Goal: Ask a question

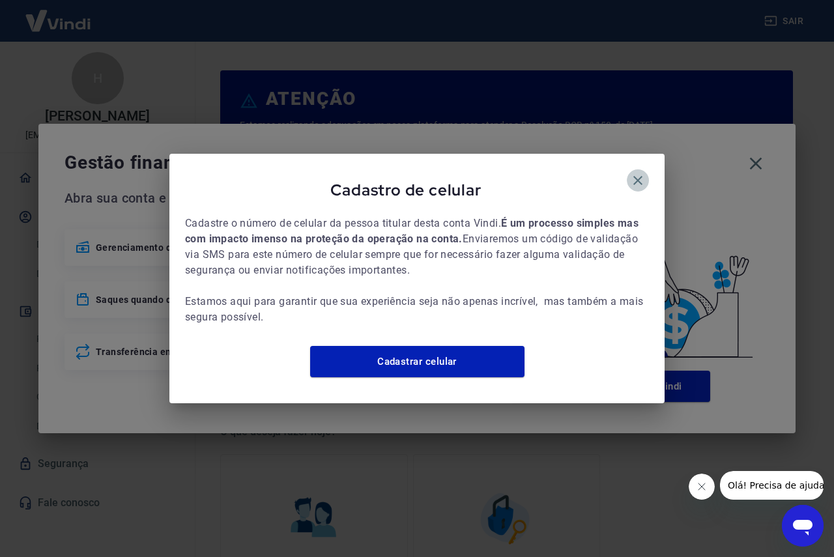
click at [638, 176] on icon "button" at bounding box center [638, 180] width 9 height 9
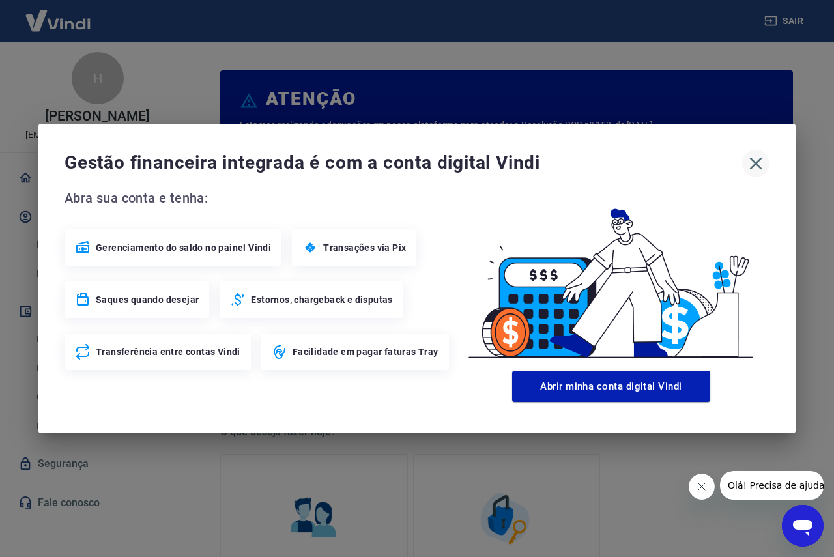
click at [756, 159] on icon "button" at bounding box center [756, 163] width 21 height 21
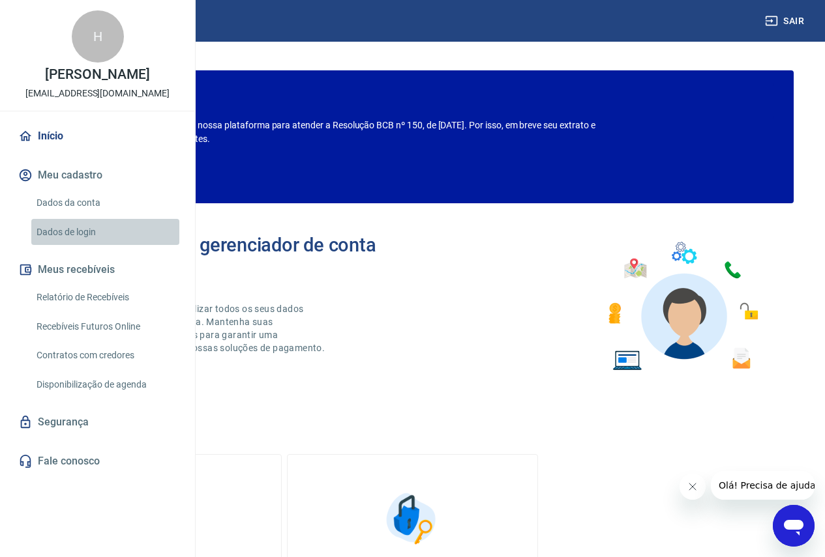
click at [66, 246] on link "Dados de login" at bounding box center [105, 232] width 148 height 27
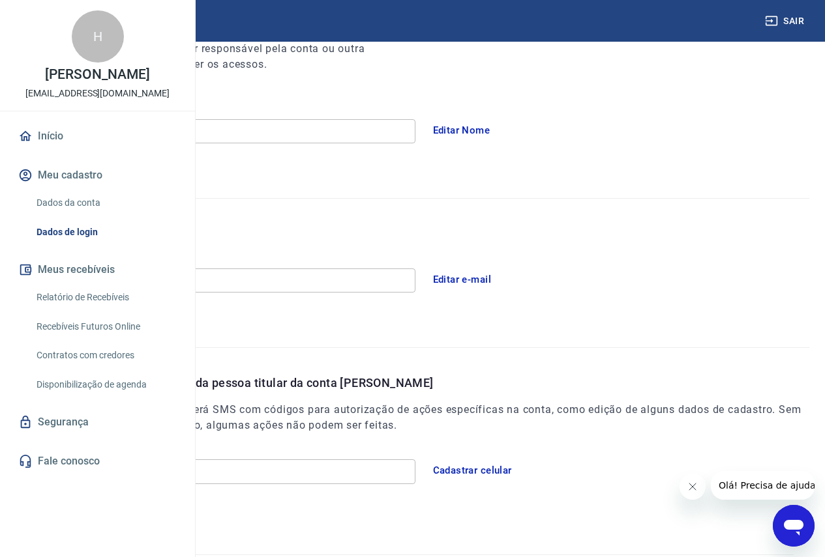
scroll to position [233, 0]
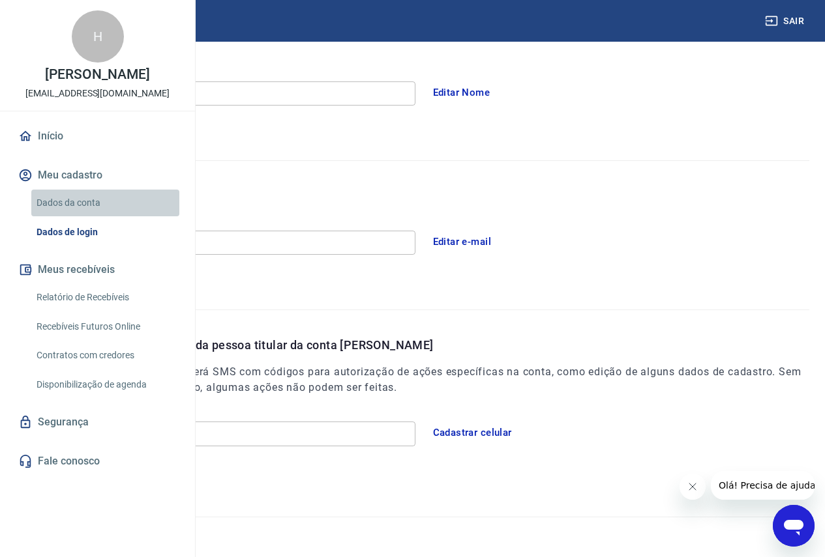
click at [59, 216] on link "Dados da conta" at bounding box center [105, 203] width 148 height 27
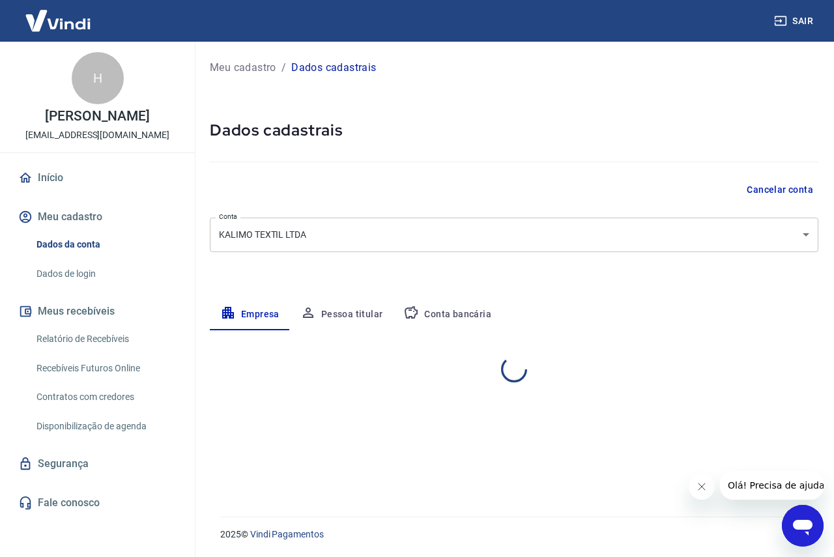
select select "SP"
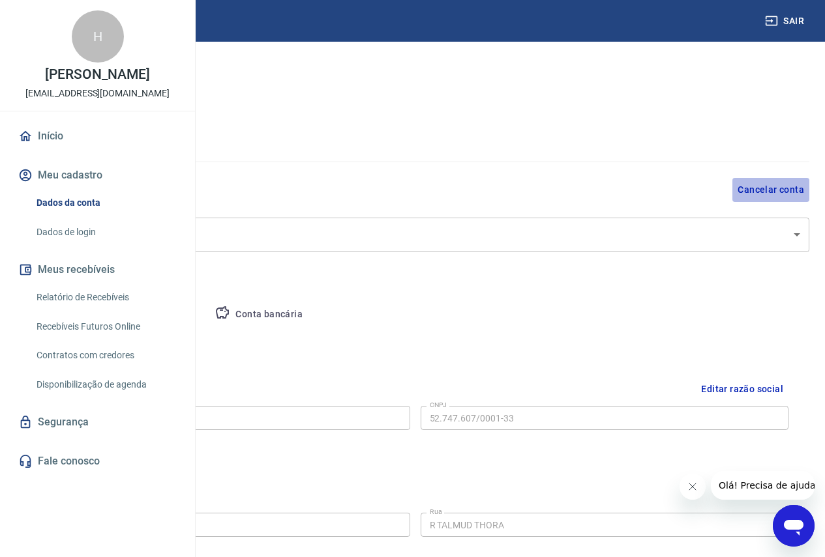
click at [772, 189] on button "Cancelar conta" at bounding box center [770, 190] width 77 height 24
click at [784, 188] on button "Cancelar conta" at bounding box center [770, 190] width 77 height 24
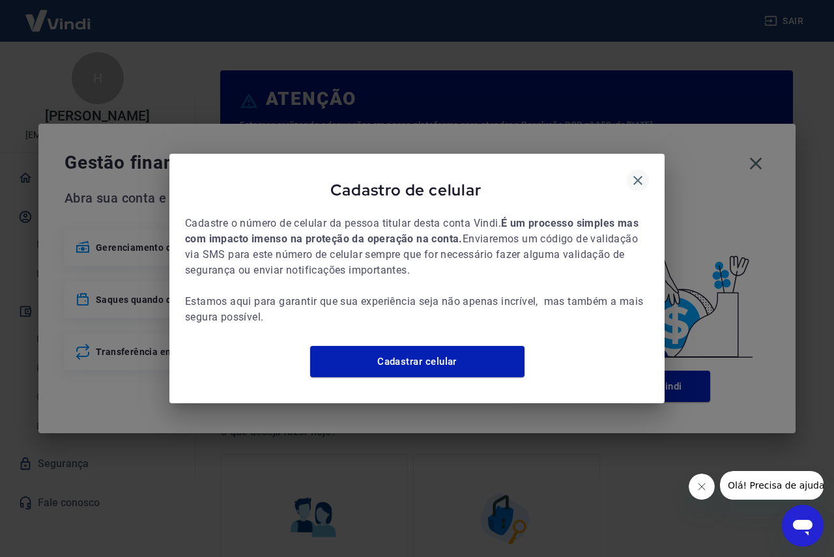
click at [642, 173] on icon "button" at bounding box center [638, 181] width 16 height 16
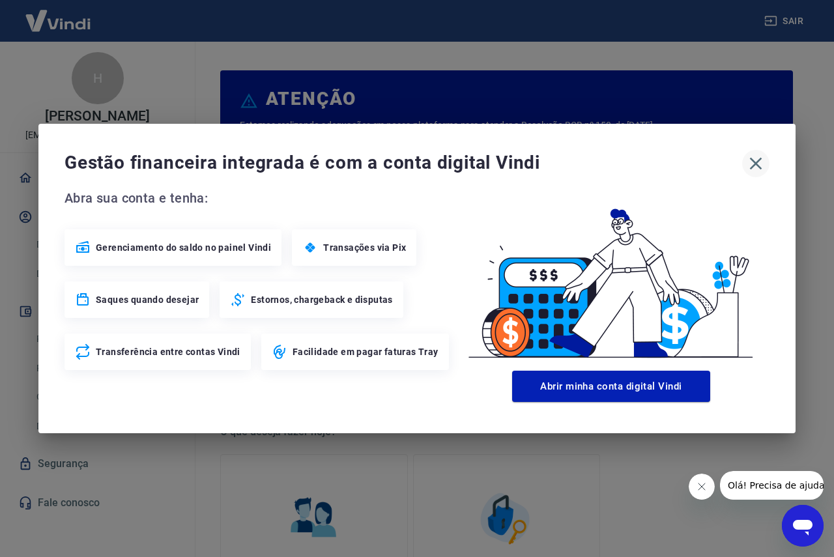
click at [755, 164] on icon "button" at bounding box center [756, 163] width 21 height 21
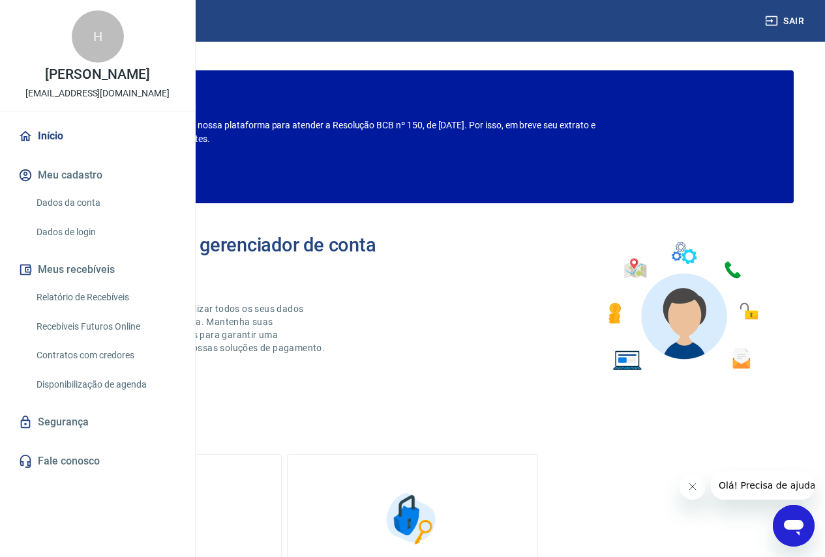
click at [89, 216] on link "Dados da conta" at bounding box center [105, 203] width 148 height 27
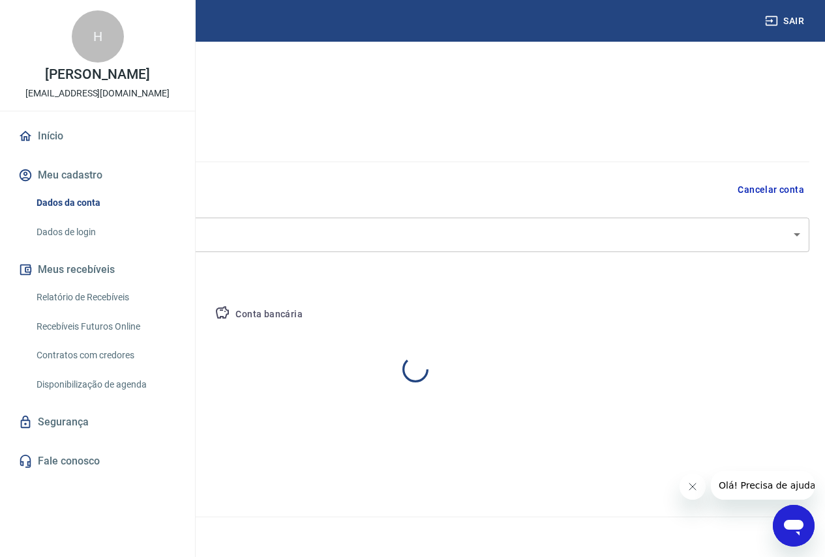
select select "SP"
click at [762, 188] on button "Cancelar conta" at bounding box center [770, 190] width 77 height 24
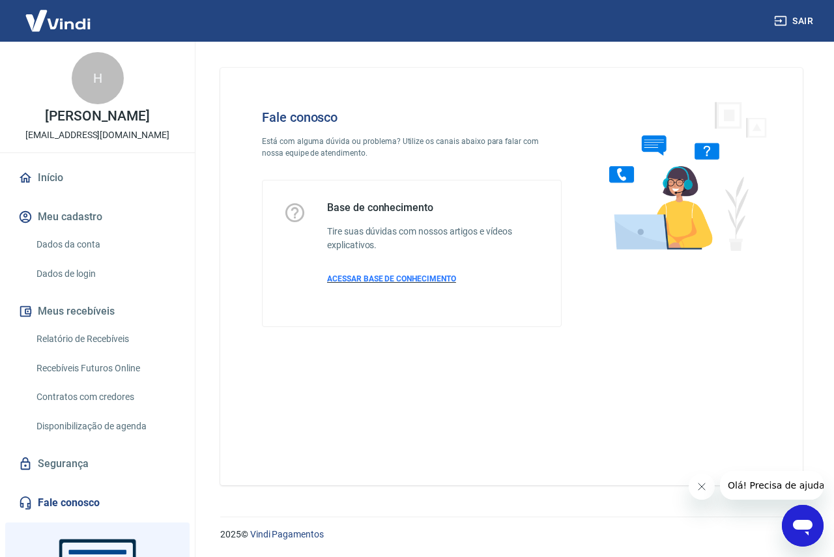
click at [347, 280] on span "ACESSAR BASE DE CONHECIMENTO" at bounding box center [391, 278] width 129 height 9
click at [424, 281] on span "ACESSAR BASE DE CONHECIMENTO" at bounding box center [391, 278] width 129 height 9
click at [804, 518] on icon "Abrir janela de mensagens" at bounding box center [802, 525] width 23 height 23
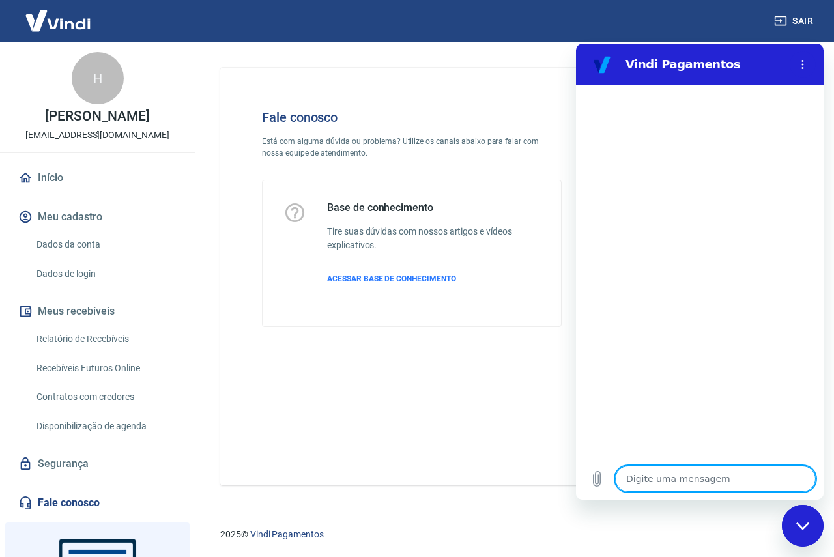
click at [679, 477] on textarea at bounding box center [715, 479] width 201 height 26
type textarea "B"
type textarea "x"
type textarea "BO"
type textarea "x"
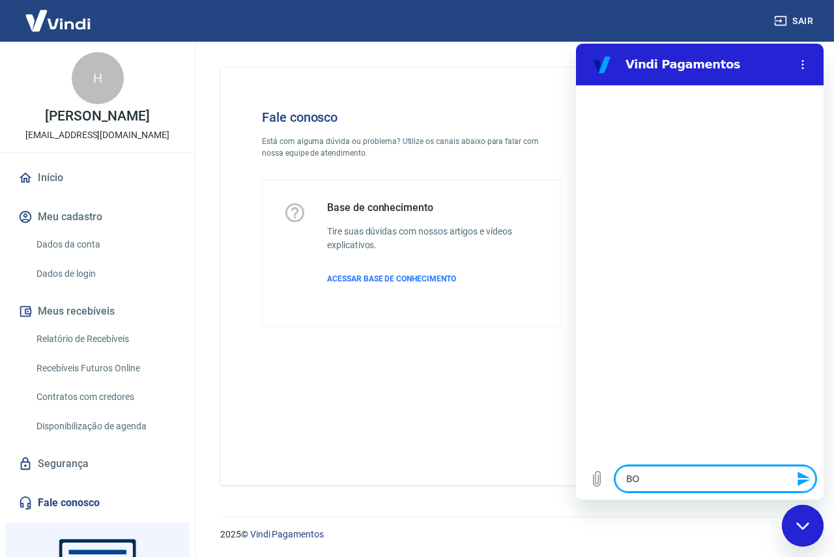
type textarea "BOa"
type textarea "x"
type textarea "BOa"
type textarea "x"
type textarea "BOa t"
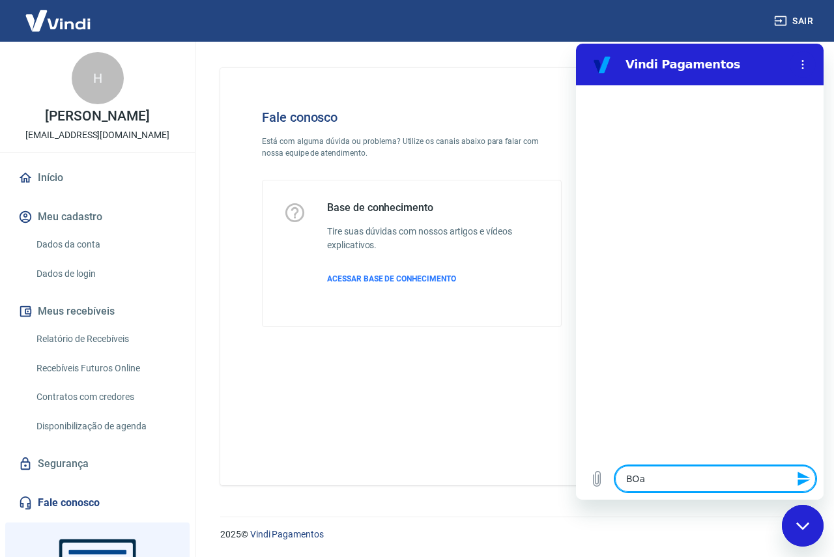
type textarea "x"
type textarea "BOa ta"
type textarea "x"
type textarea "BOa tar"
type textarea "x"
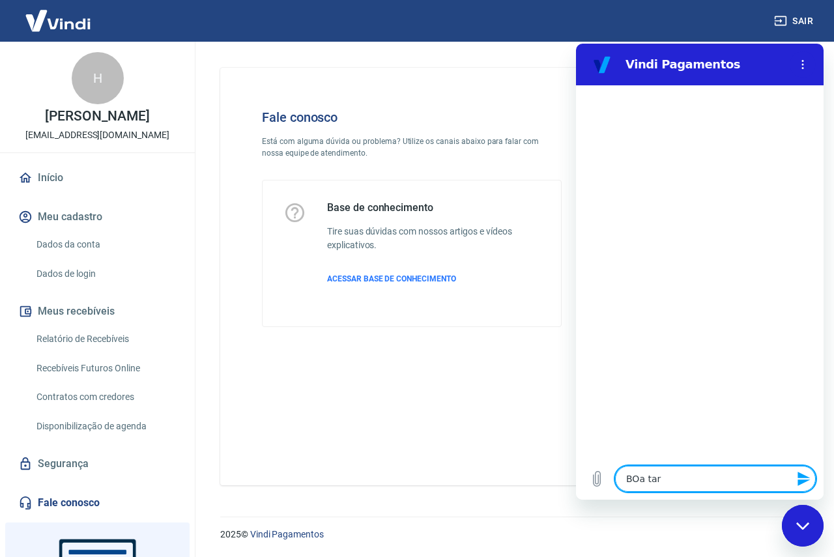
type textarea "BOa tard"
type textarea "x"
type textarea "BOa tarde"
type textarea "x"
type textarea "BOa tarde@"
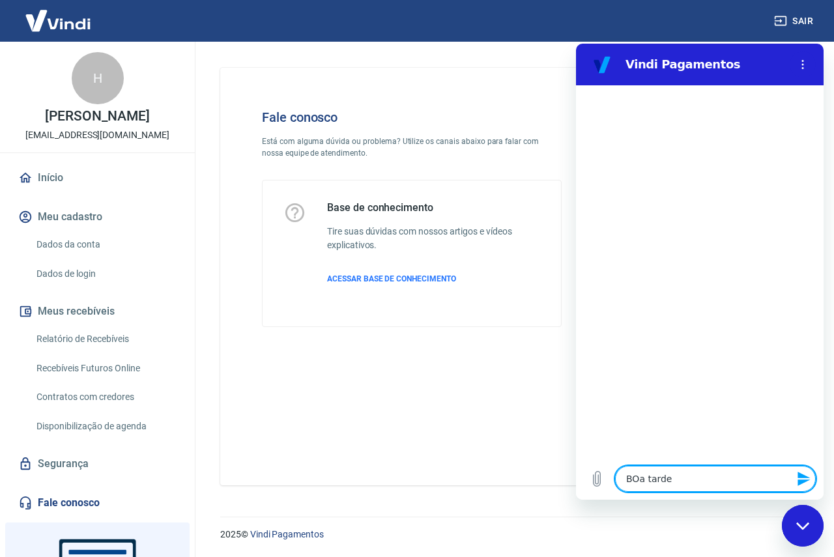
type textarea "x"
type textarea "BOa tarde@!"
type textarea "x"
type textarea "BOa tarde@"
type textarea "x"
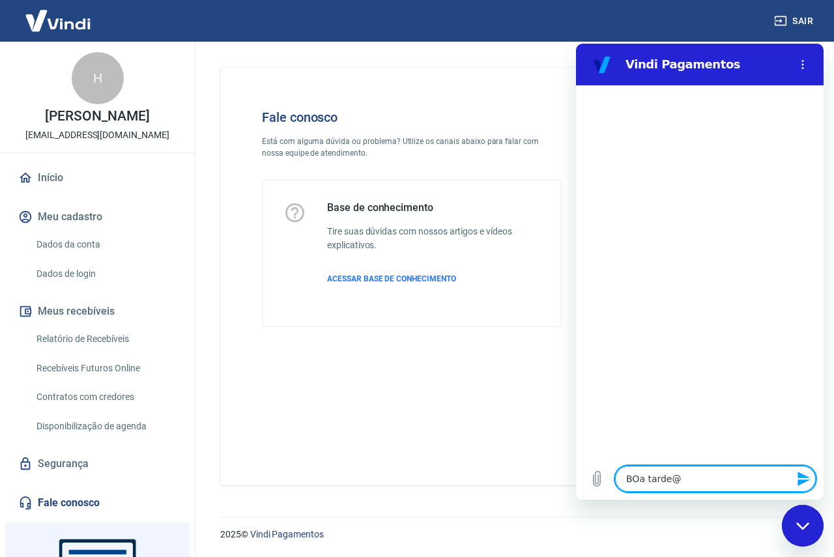
type textarea "BOa tarde"
type textarea "x"
type textarea "BOa tard"
type textarea "x"
type textarea "BOa tar"
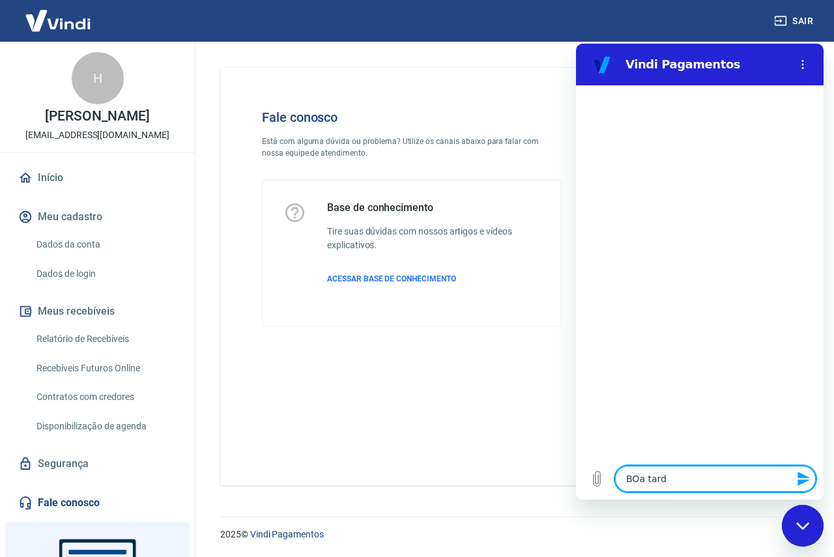
type textarea "x"
type textarea "BOa ta"
type textarea "x"
type textarea "BOa t"
type textarea "x"
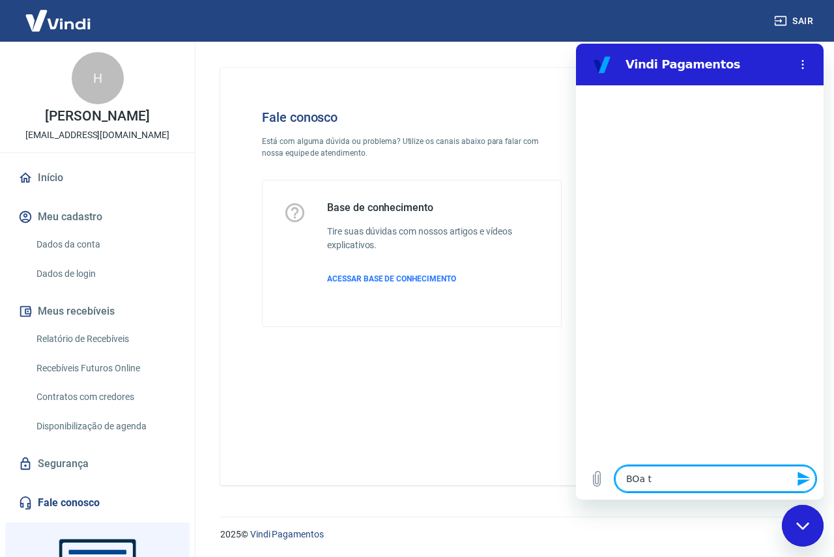
type textarea "BOa"
type textarea "x"
type textarea "BOa"
type textarea "x"
type textarea "BO"
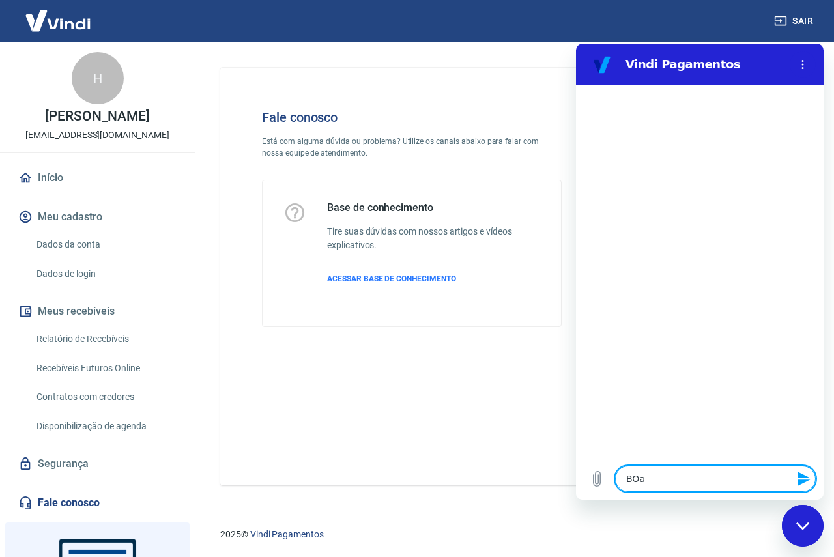
type textarea "x"
type textarea "B"
type textarea "x"
type textarea "Bo"
type textarea "x"
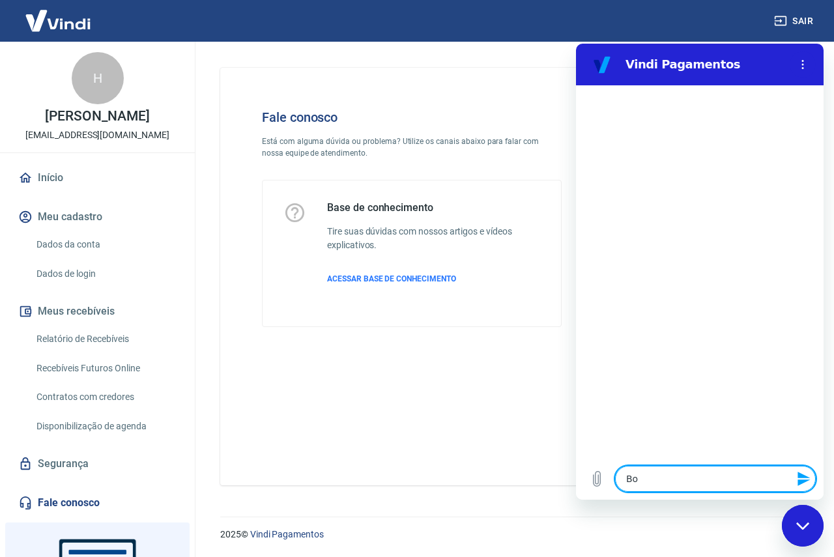
type textarea "Boa"
type textarea "x"
type textarea "Boa"
type textarea "x"
type textarea "Boa t"
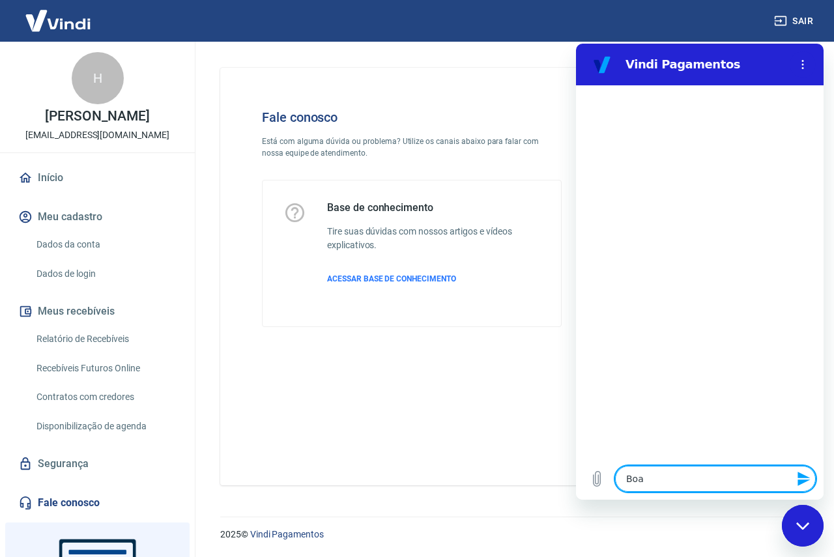
type textarea "x"
type textarea "Boa ta"
type textarea "x"
type textarea "Boa tar"
type textarea "x"
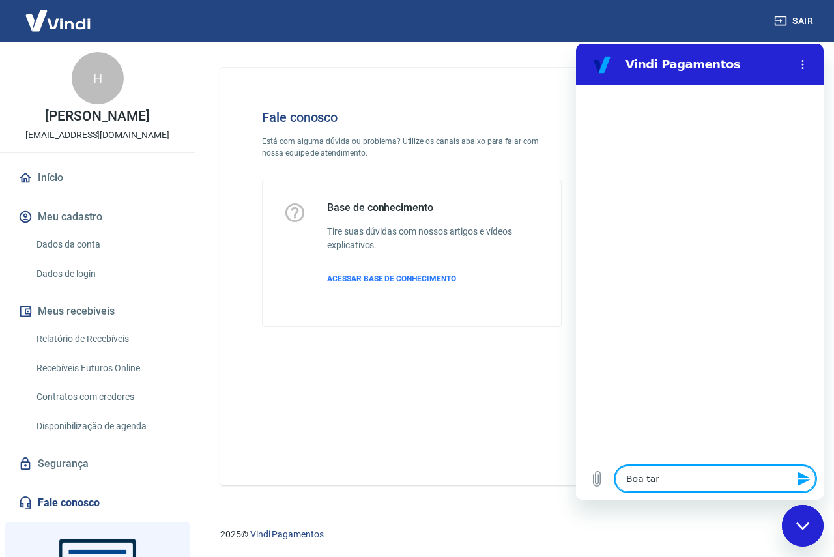
type textarea "Boa tard"
type textarea "x"
type textarea "Boa tarde"
type textarea "x"
type textarea "Boa tarde!"
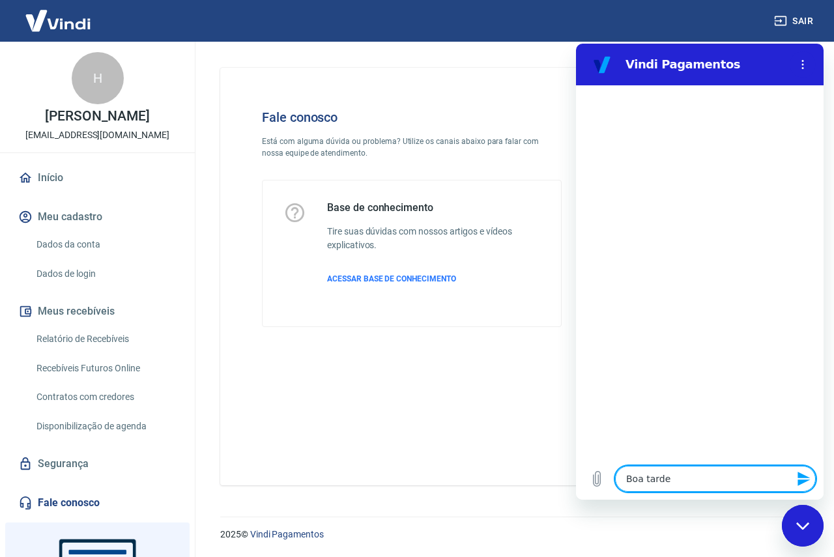
type textarea "x"
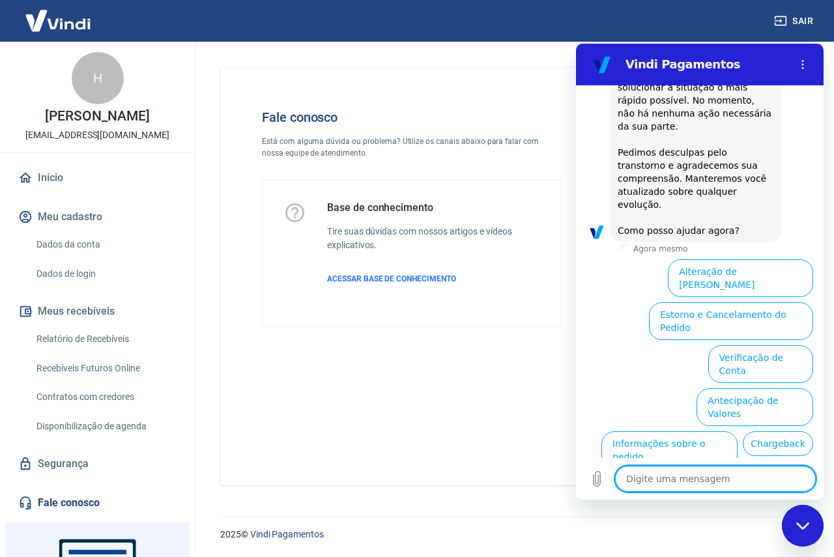
scroll to position [320, 0]
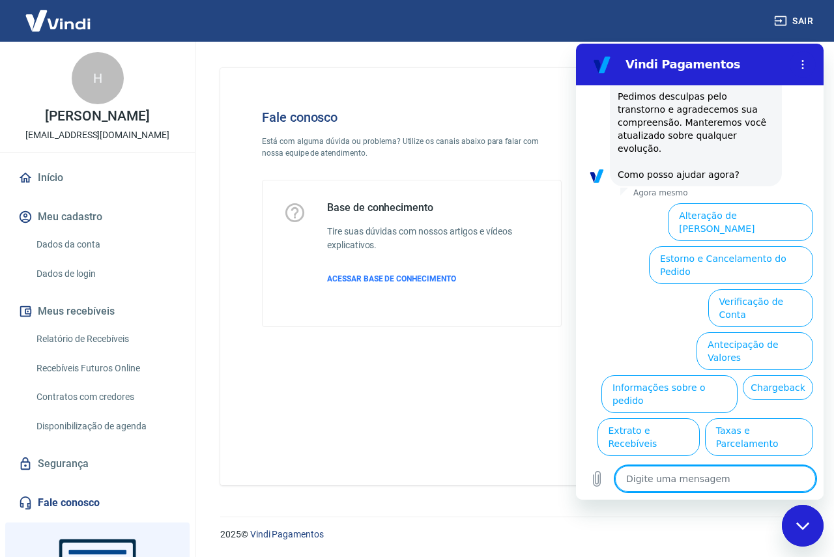
click at [737, 289] on button "Verificação de Conta" at bounding box center [761, 308] width 105 height 38
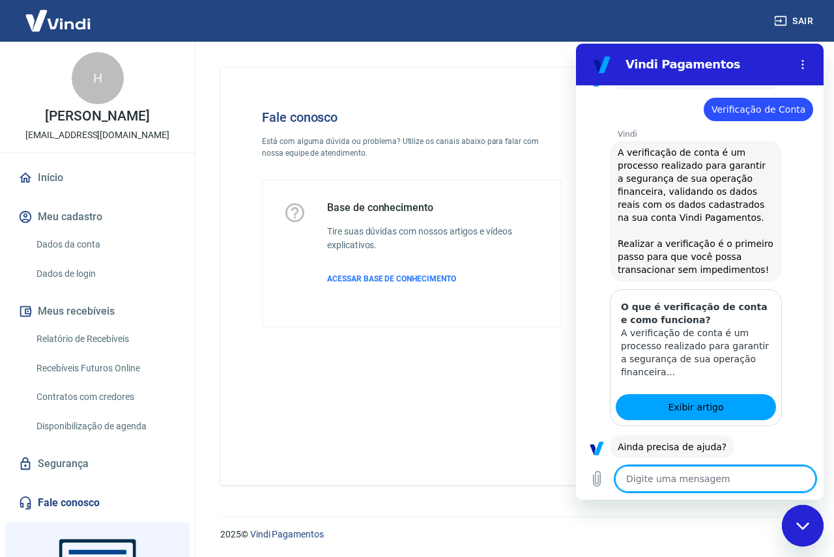
scroll to position [449, 0]
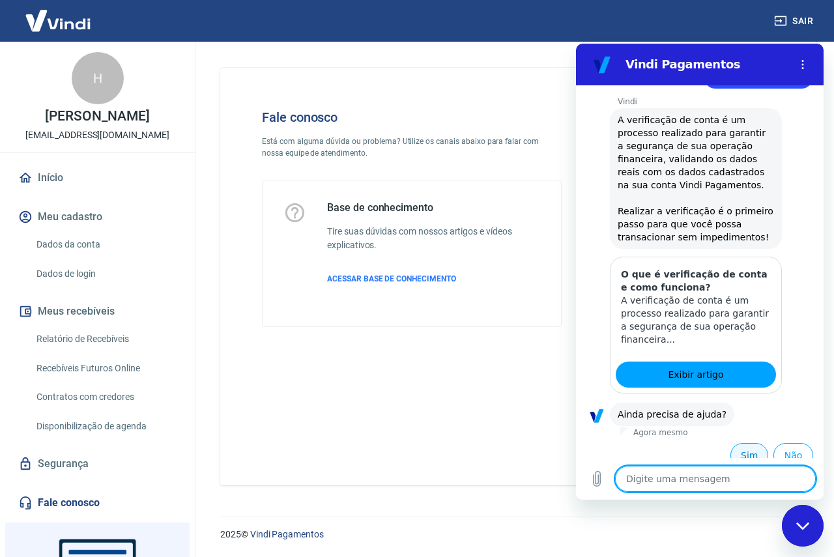
click at [748, 443] on button "Sim" at bounding box center [750, 455] width 38 height 25
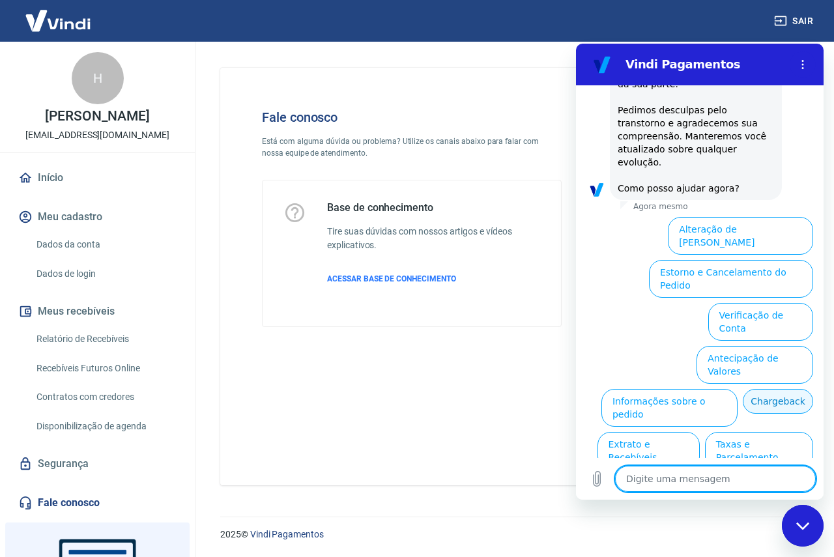
scroll to position [1089, 0]
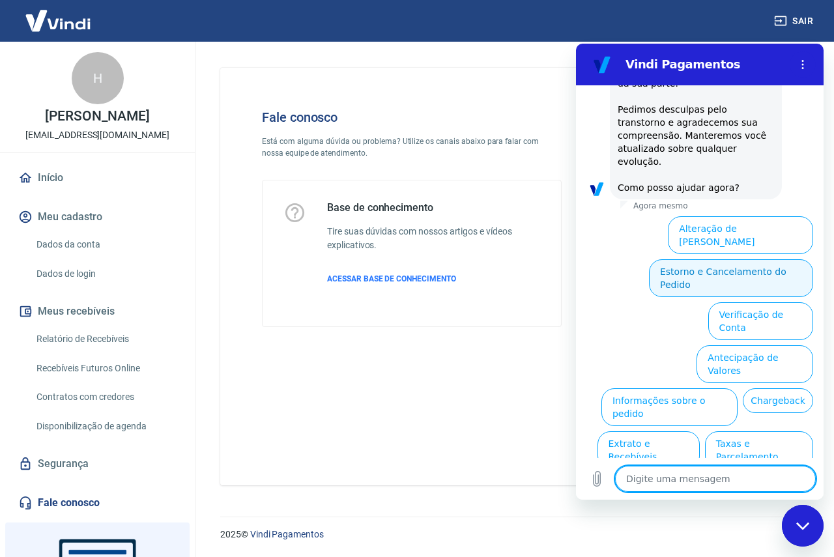
click at [722, 259] on button "Estorno e Cancelamento do Pedido" at bounding box center [731, 278] width 164 height 38
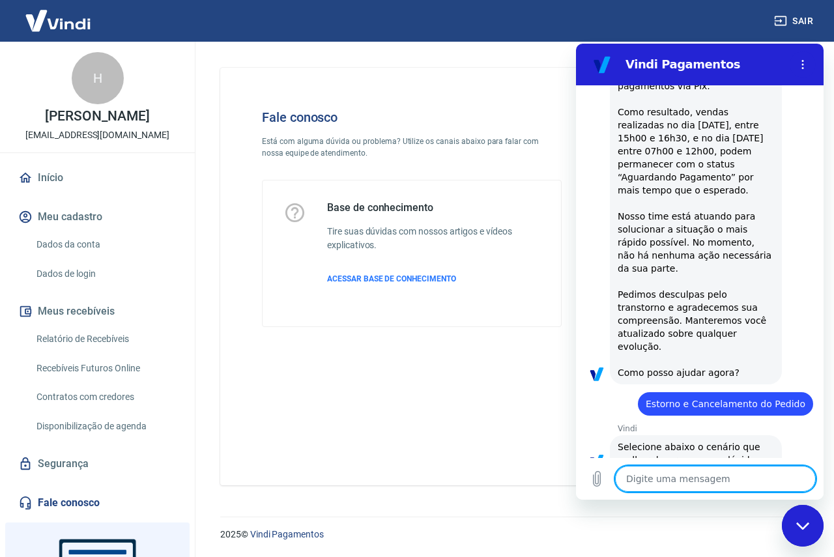
scroll to position [1139, 0]
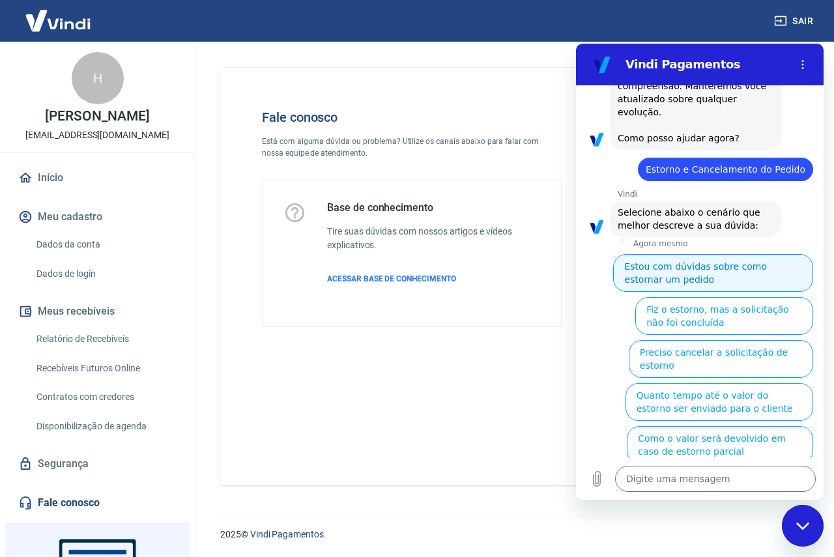
click at [666, 254] on button "Estou com dúvidas sobre como estornar um pedido" at bounding box center [713, 273] width 200 height 38
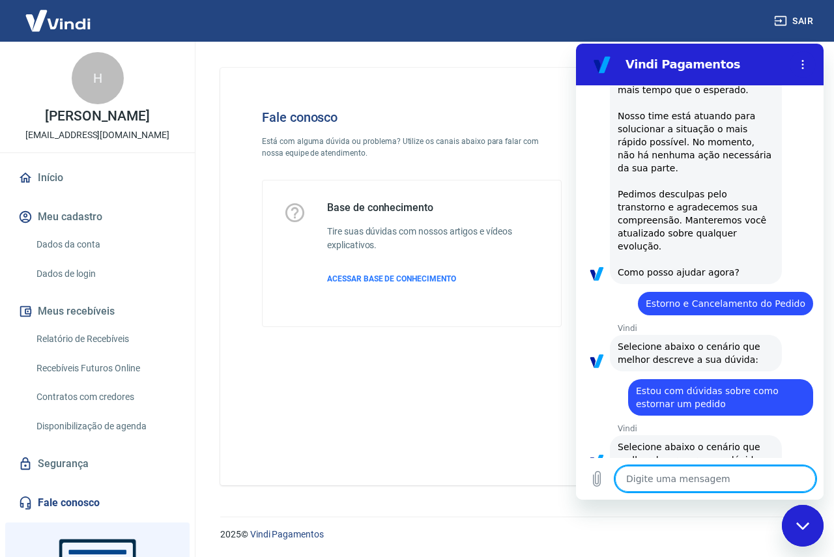
scroll to position [1097, 0]
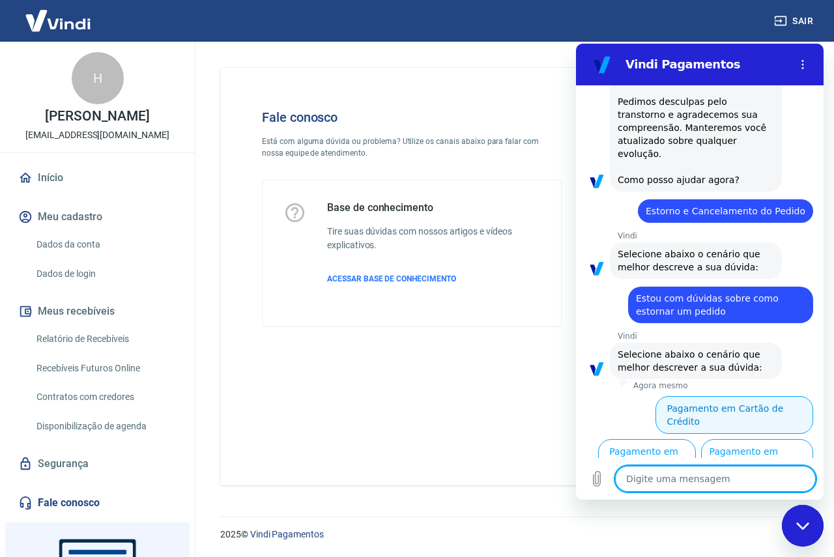
click at [741, 396] on button "Pagamento em Cartão de Crédito" at bounding box center [735, 415] width 158 height 38
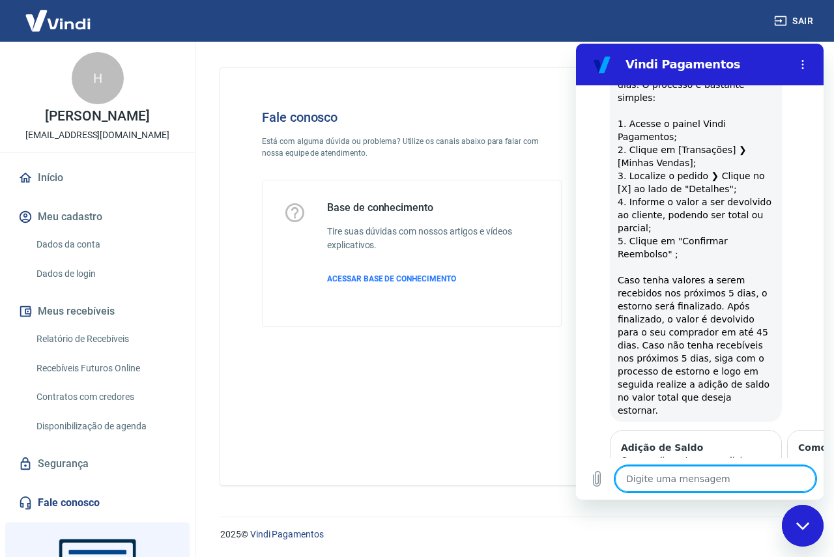
scroll to position [1641, 0]
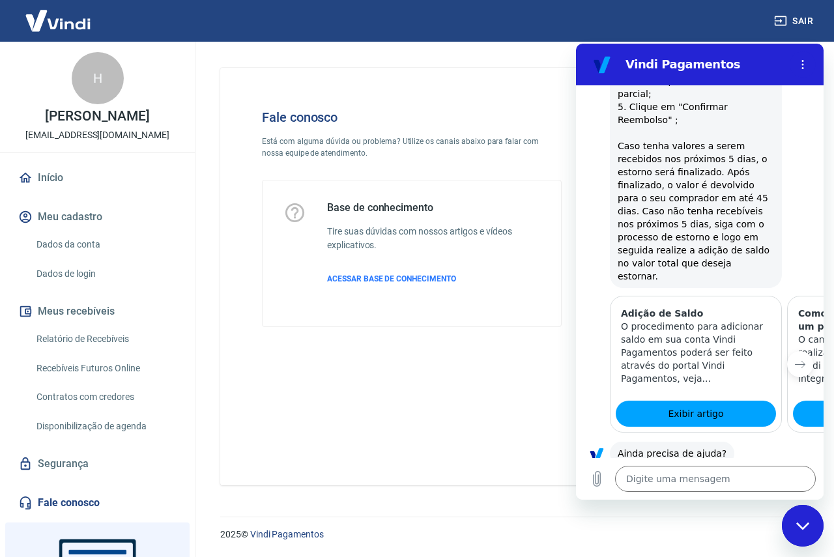
click at [737, 482] on button "Sim" at bounding box center [750, 494] width 38 height 25
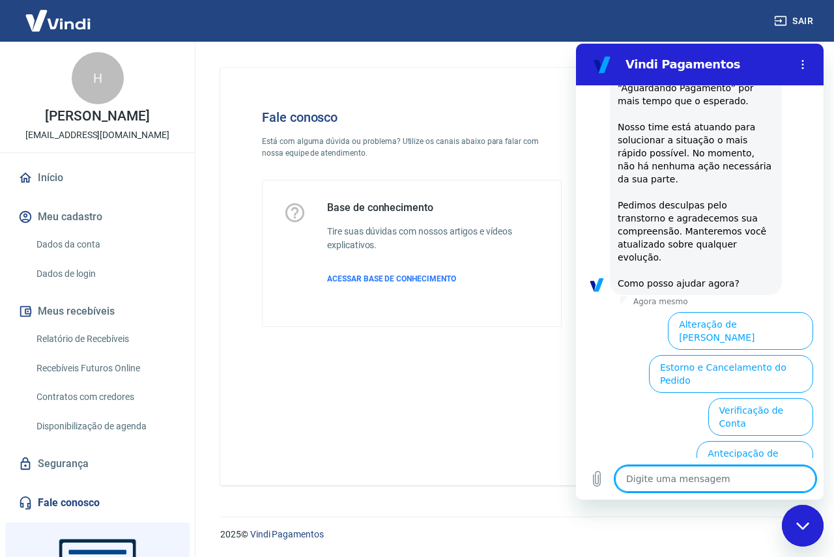
scroll to position [2281, 0]
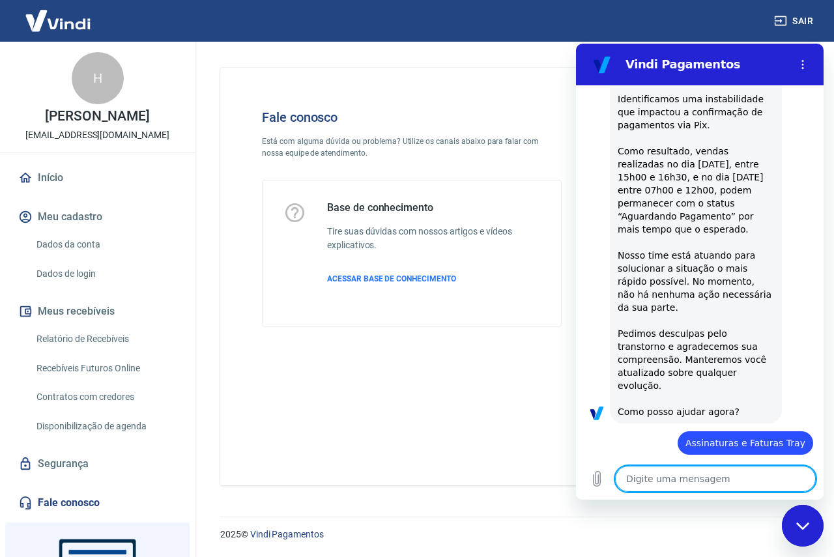
scroll to position [2369, 0]
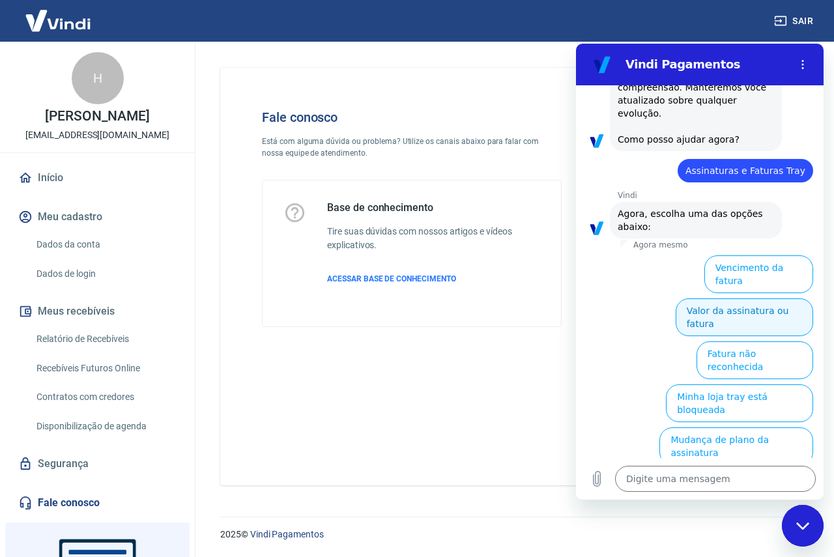
click at [776, 299] on button "Valor da assinatura ou fatura" at bounding box center [745, 318] width 138 height 38
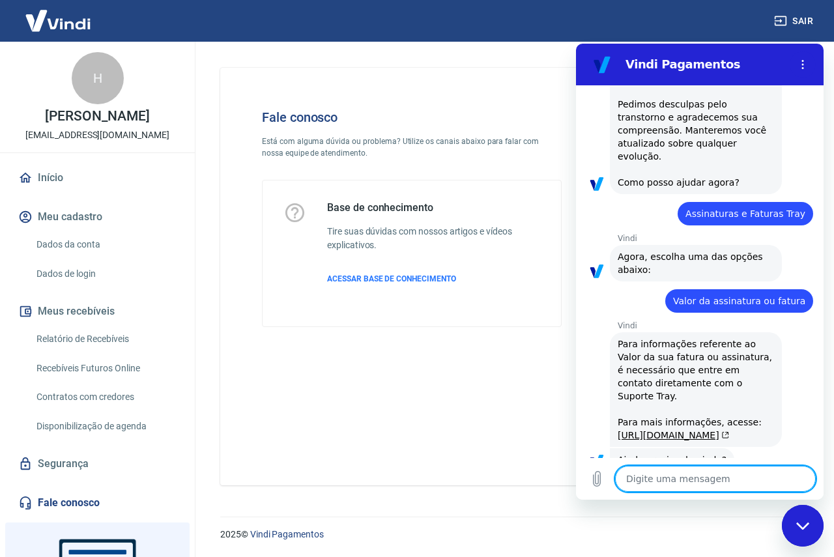
scroll to position [2358, 0]
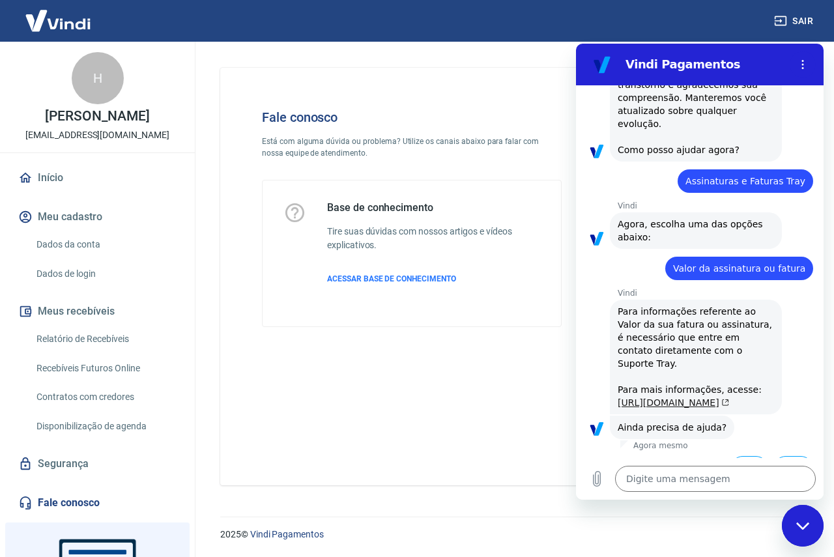
click at [667, 398] on link "[URL][DOMAIN_NAME]" at bounding box center [673, 403] width 111 height 10
click at [732, 456] on button "Sim" at bounding box center [750, 468] width 38 height 25
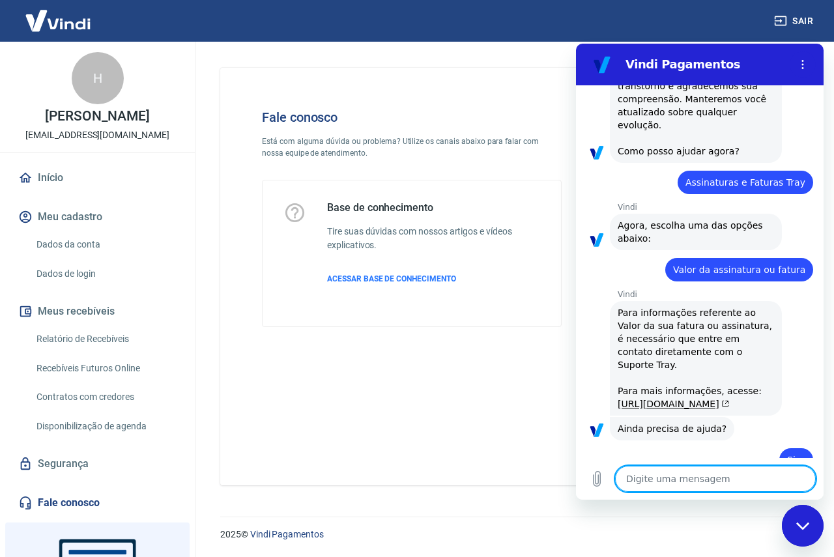
scroll to position [2359, 0]
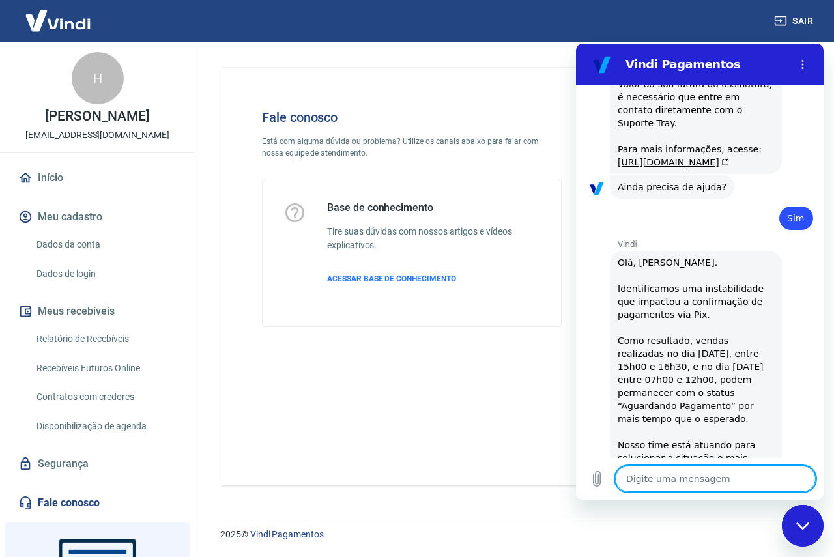
type textarea "x"
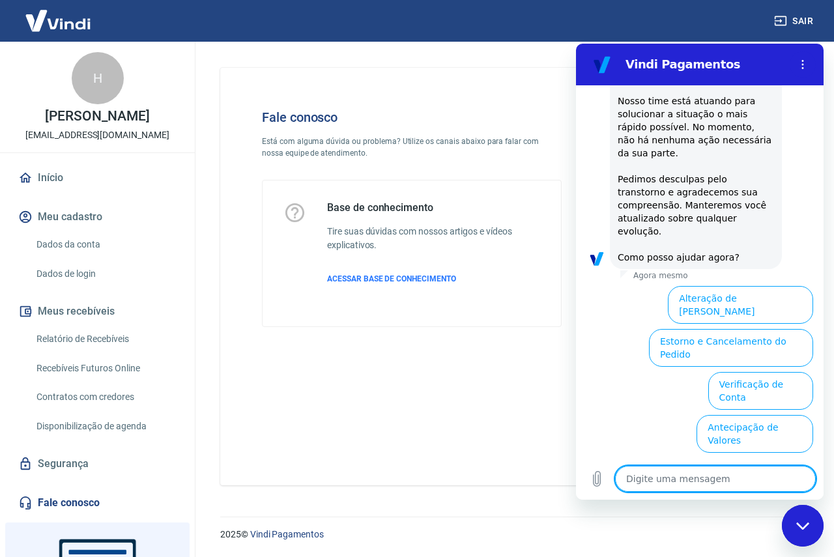
scroll to position [2998, 0]
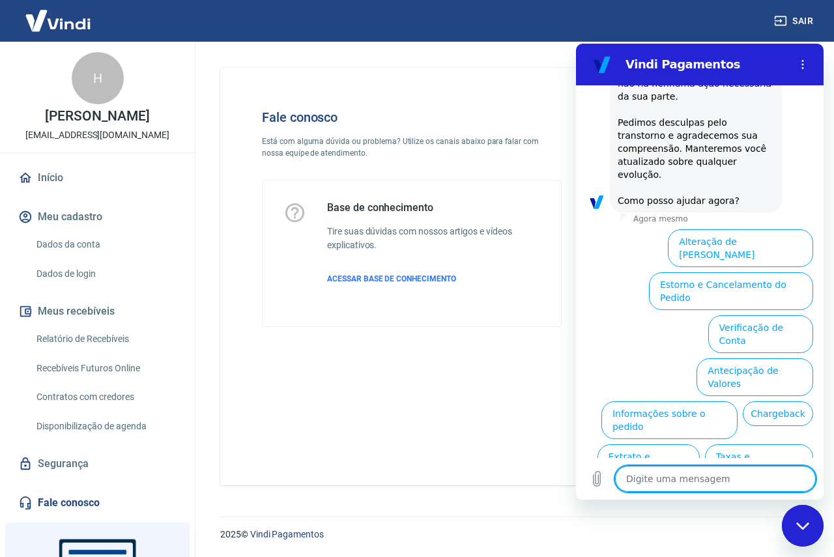
type textarea "c"
type textarea "x"
type textarea "ca"
type textarea "x"
type textarea "cab"
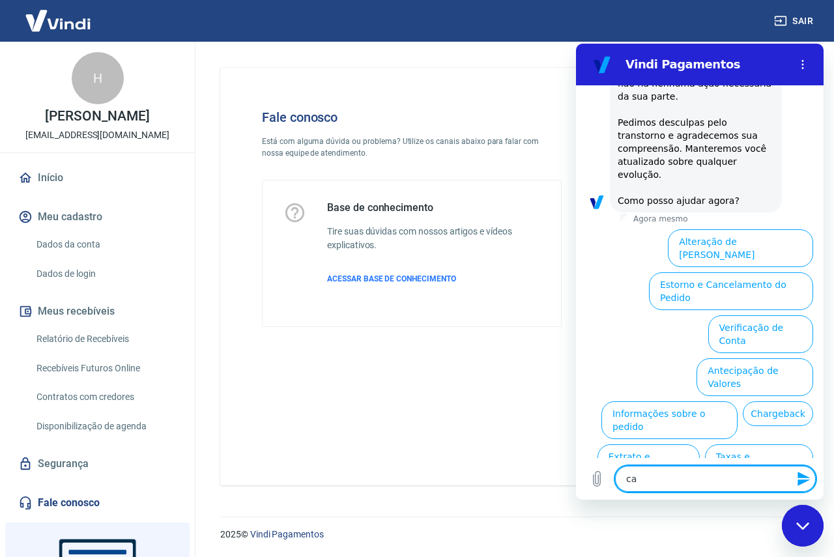
type textarea "x"
type textarea "ca"
type textarea "x"
type textarea "can"
type textarea "x"
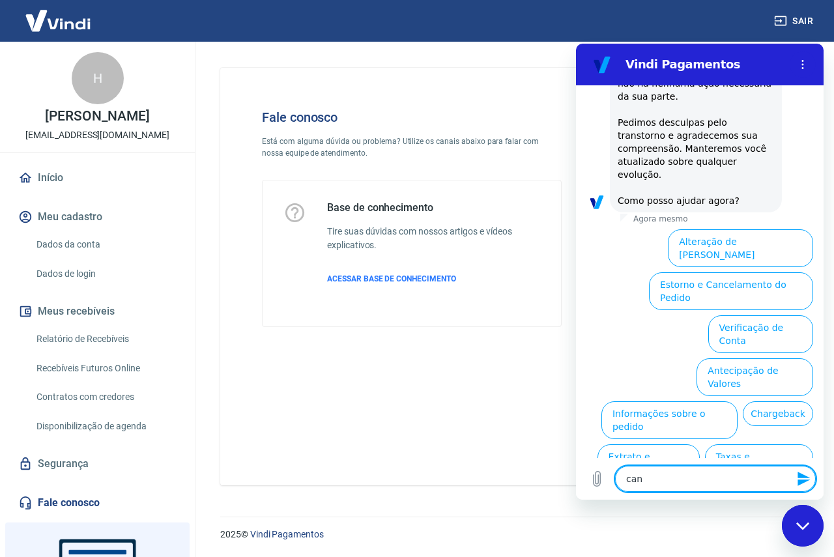
type textarea "canc"
type textarea "x"
type textarea "cance"
type textarea "x"
type textarea "cancel"
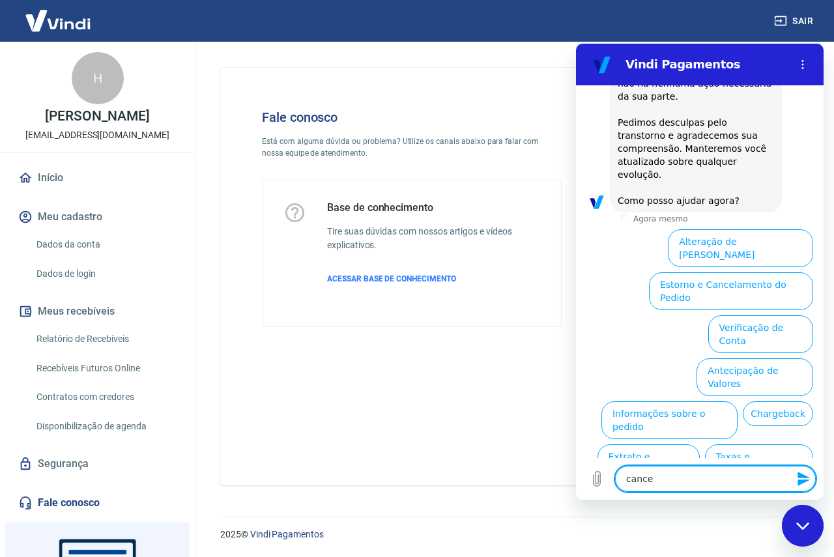
type textarea "x"
type textarea "cancela"
type textarea "x"
type textarea "cancelar"
type textarea "x"
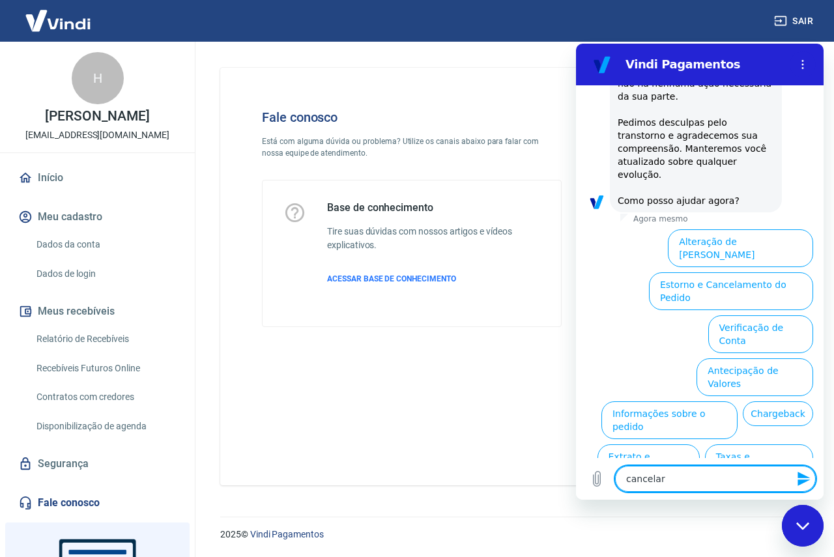
type textarea "cancelar"
type textarea "x"
type textarea "cancelar c"
type textarea "x"
type textarea "cancelar co"
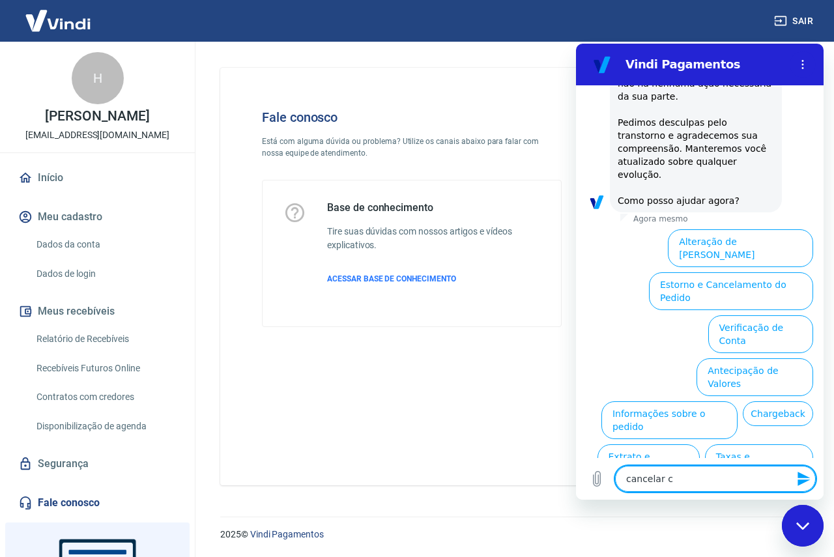
type textarea "x"
type textarea "cancelar con"
type textarea "x"
type textarea "cancelar cont"
type textarea "x"
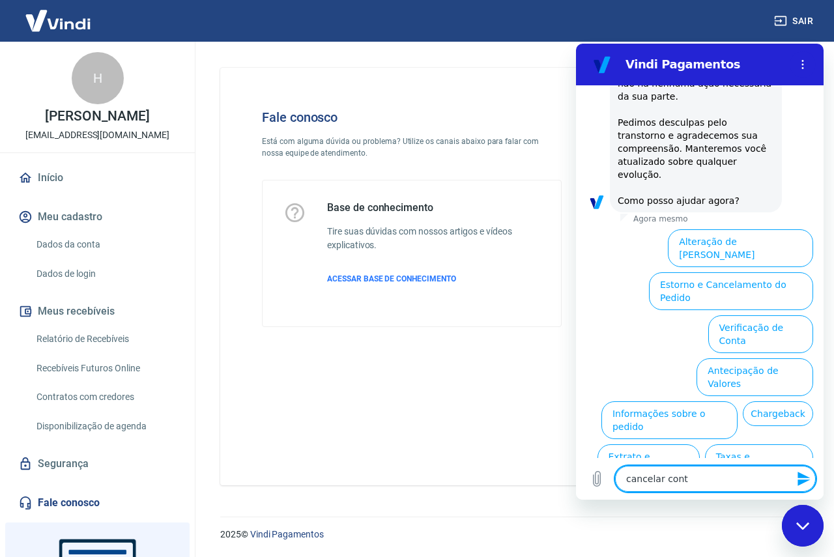
type textarea "cancelar conta"
type textarea "x"
type textarea "cancelar conta"
type textarea "x"
type textarea "cancelar conta v"
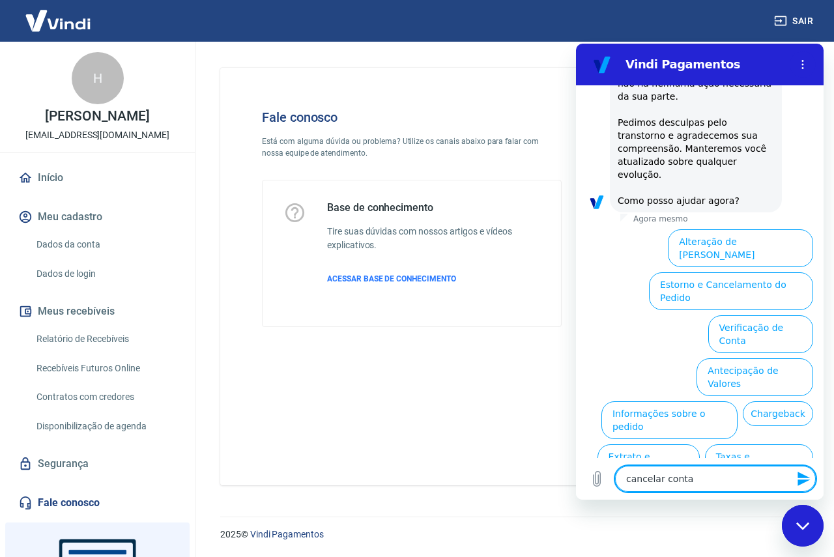
type textarea "x"
type textarea "cancelar conta vi"
type textarea "x"
type textarea "cancelar conta vin"
type textarea "x"
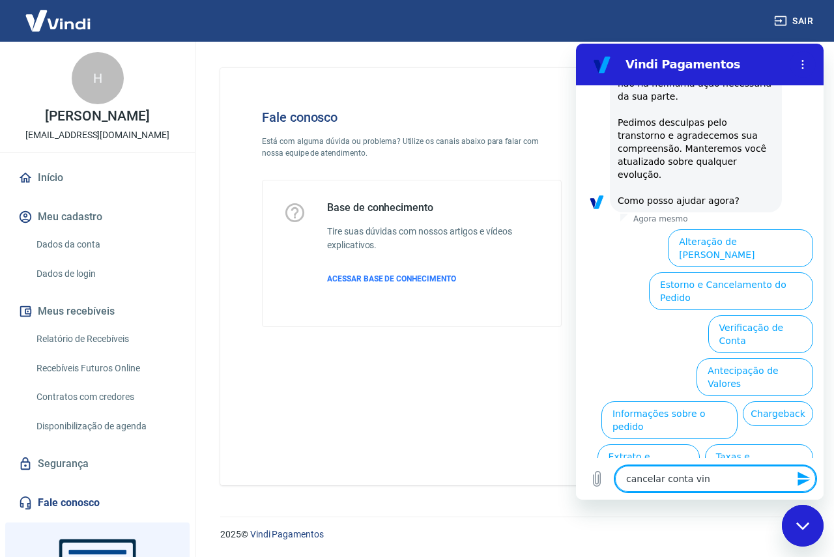
type textarea "cancelar conta vind"
type textarea "x"
type textarea "cancelar conta vindi"
type textarea "x"
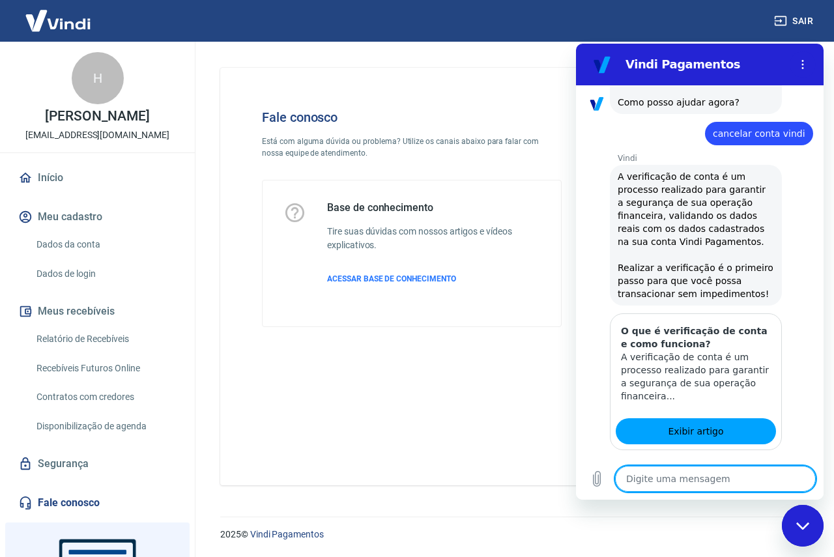
scroll to position [3127, 0]
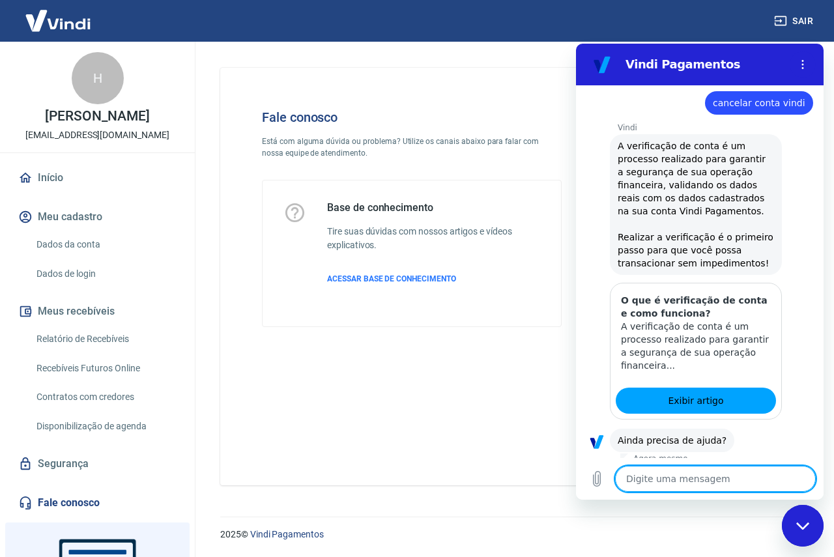
click at [735, 469] on button "Sim" at bounding box center [750, 481] width 38 height 25
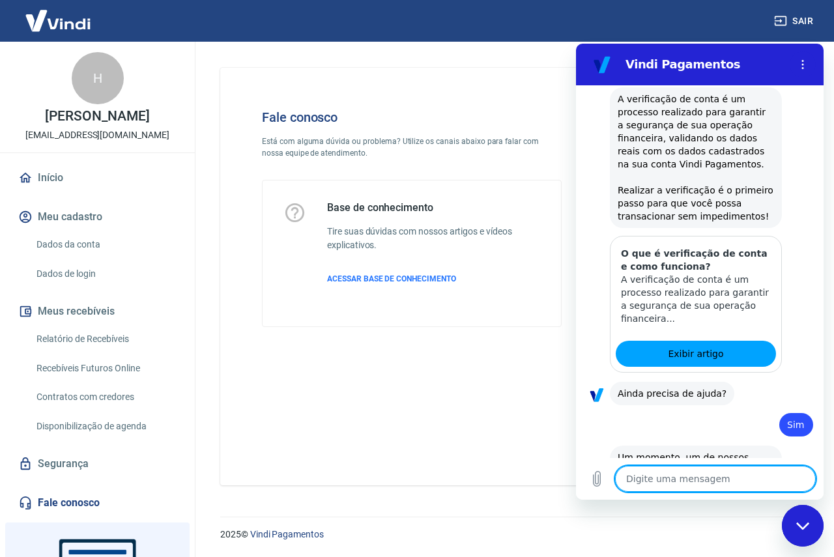
type textarea "x"
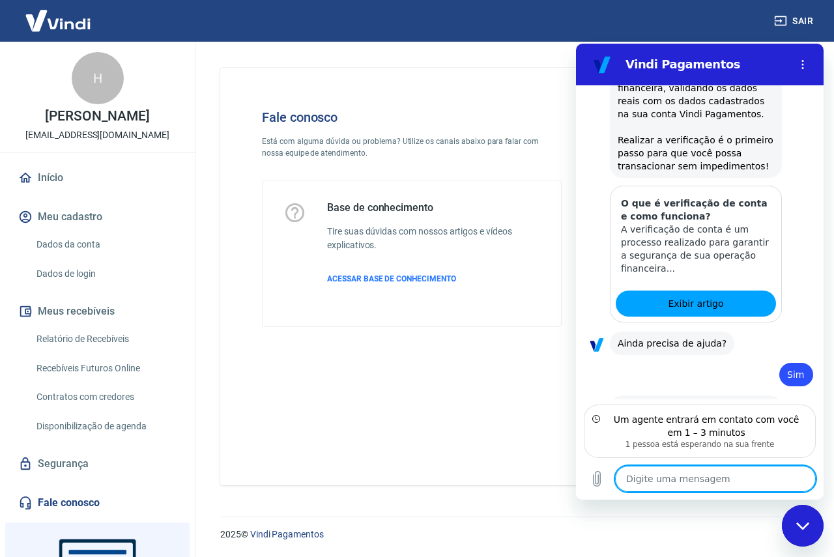
scroll to position [3233, 0]
